Goal: Find contact information: Find contact information

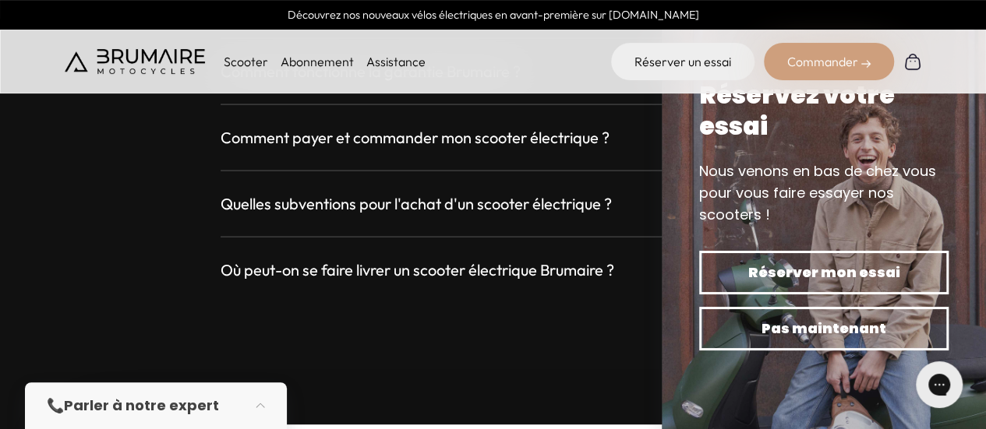
scroll to position [6535, 0]
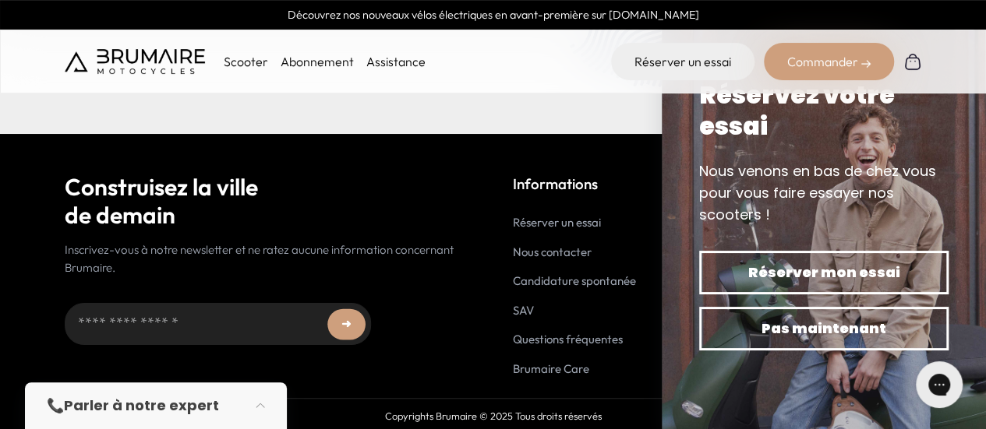
click at [544, 245] on link "Nous contacter" at bounding box center [552, 252] width 79 height 15
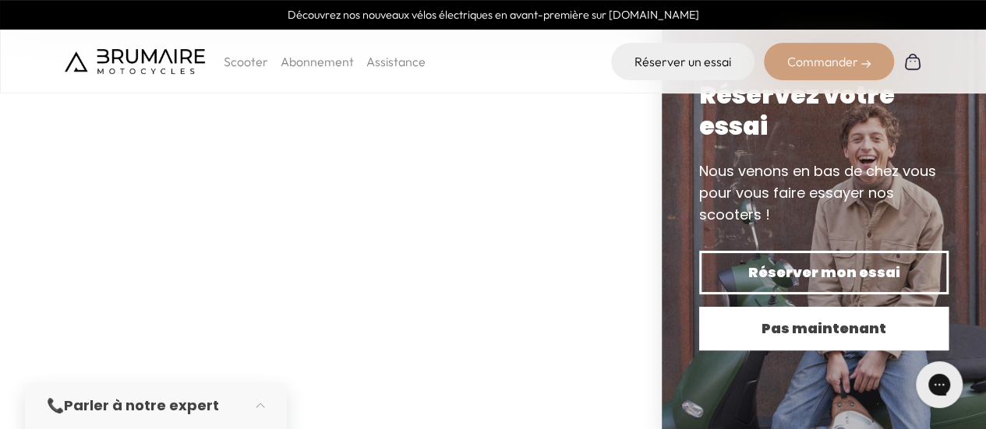
click at [802, 320] on span "Pas maintenant" at bounding box center [823, 329] width 195 height 22
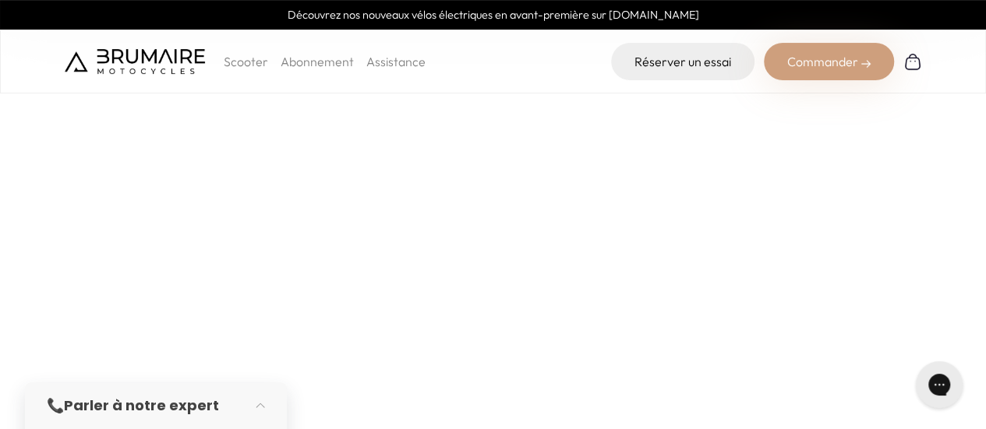
click at [164, 63] on img at bounding box center [135, 61] width 140 height 25
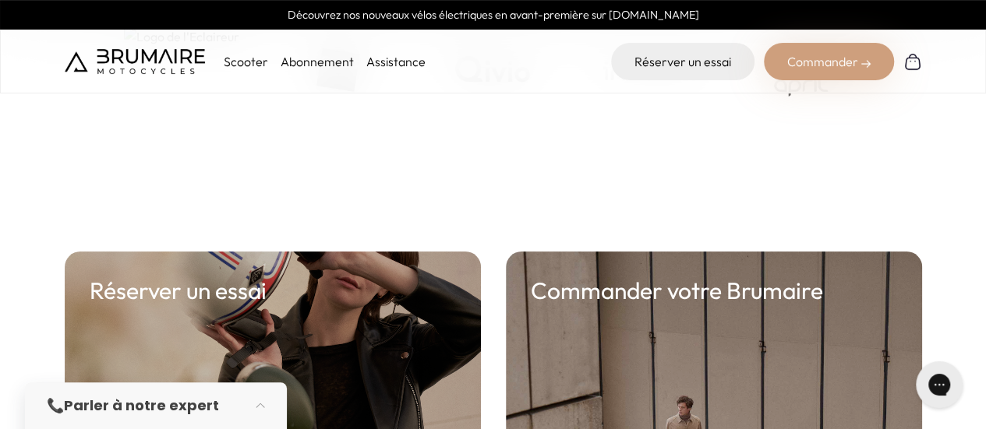
scroll to position [6535, 0]
